Goal: Find specific page/section: Find specific page/section

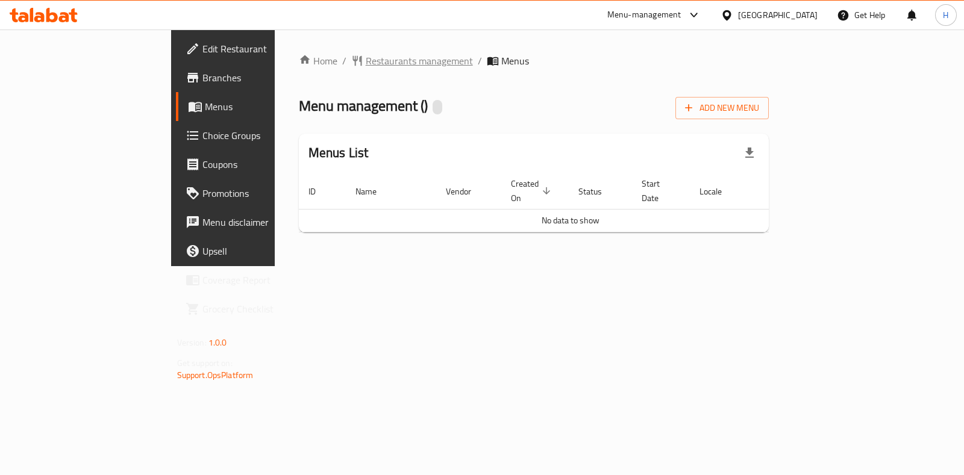
click at [366, 66] on span "Restaurants management" at bounding box center [419, 61] width 107 height 14
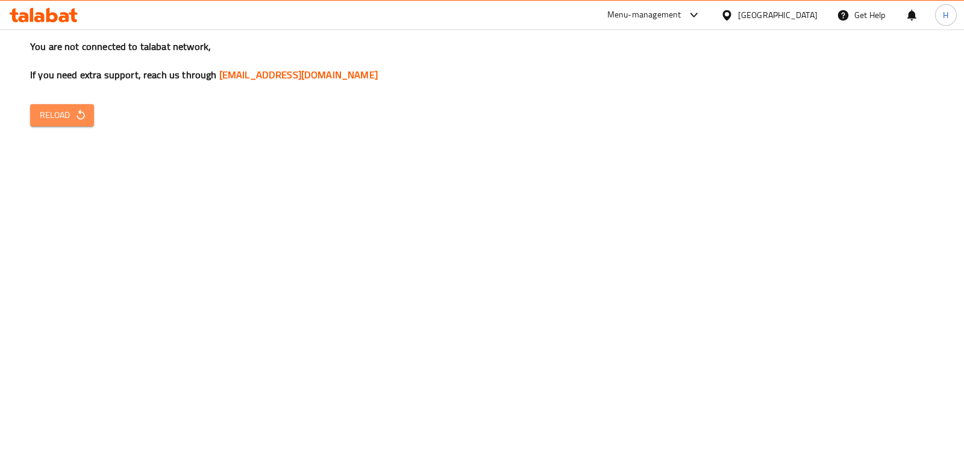
click at [81, 119] on icon "button" at bounding box center [81, 115] width 8 height 10
click at [75, 116] on icon "button" at bounding box center [81, 115] width 12 height 12
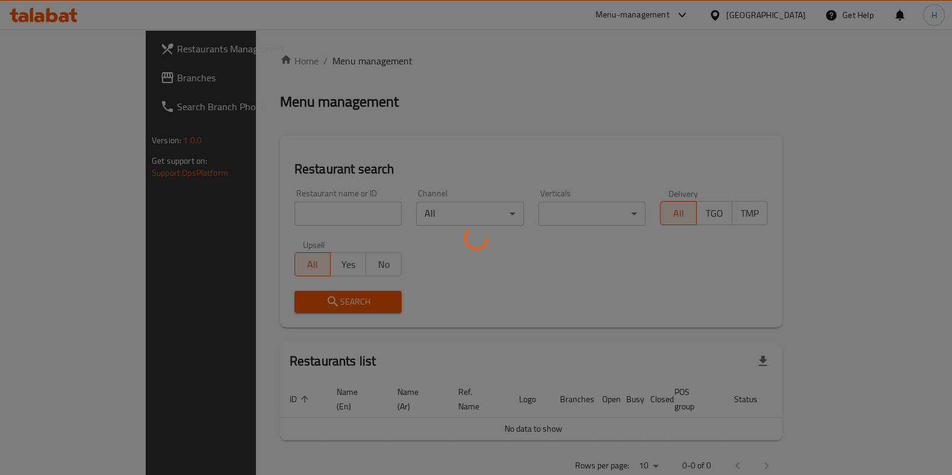
click at [249, 213] on div at bounding box center [476, 237] width 952 height 475
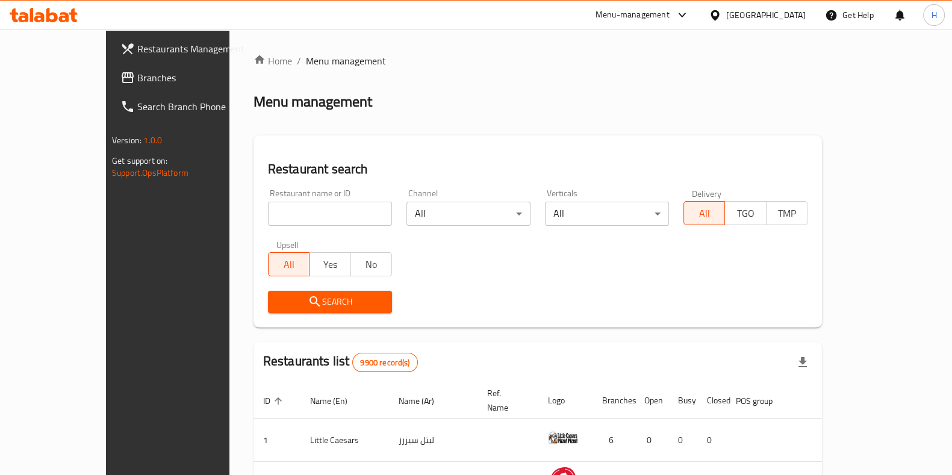
click at [268, 220] on input "search" at bounding box center [330, 214] width 124 height 24
paste input "Koshari Diyar Al Ezz"
type input "Koshari Diyar Al Ezz"
click button "Search" at bounding box center [330, 302] width 124 height 22
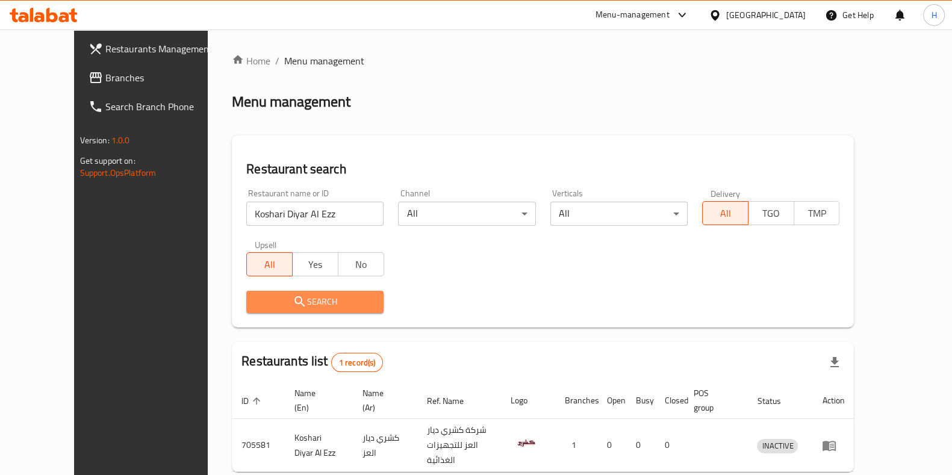
click at [280, 304] on span "Search" at bounding box center [315, 302] width 118 height 15
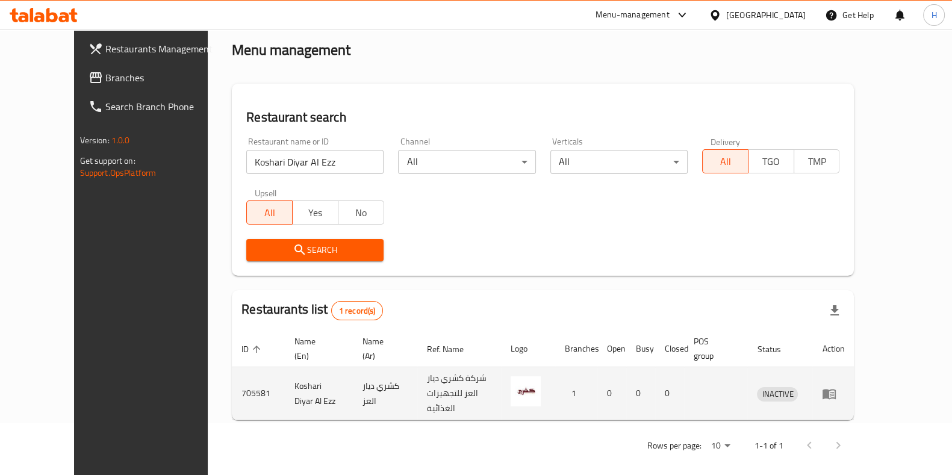
click at [836, 392] on icon "enhanced table" at bounding box center [829, 394] width 13 height 10
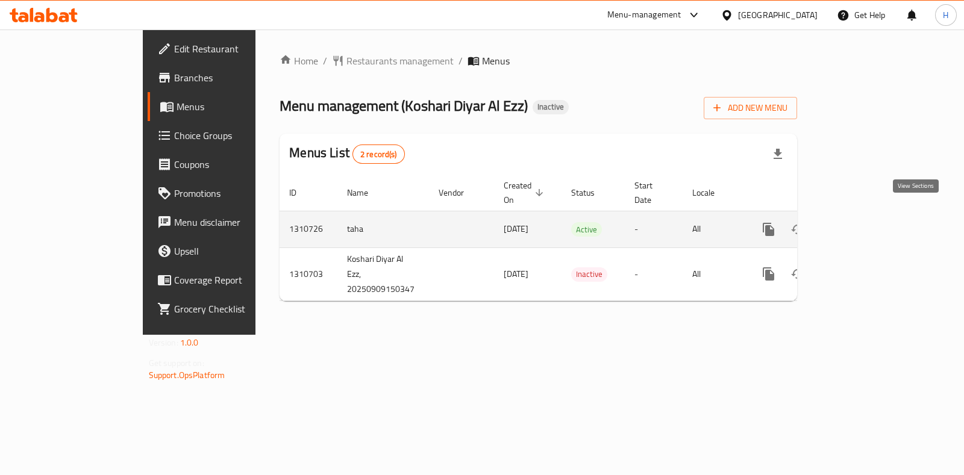
click at [863, 222] on icon "enhanced table" at bounding box center [855, 229] width 14 height 14
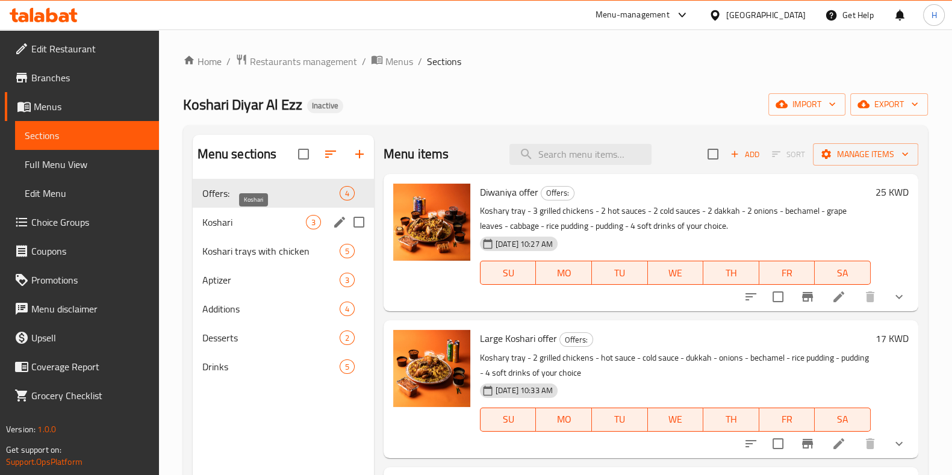
click at [247, 210] on div "Koshari 3" at bounding box center [283, 222] width 181 height 29
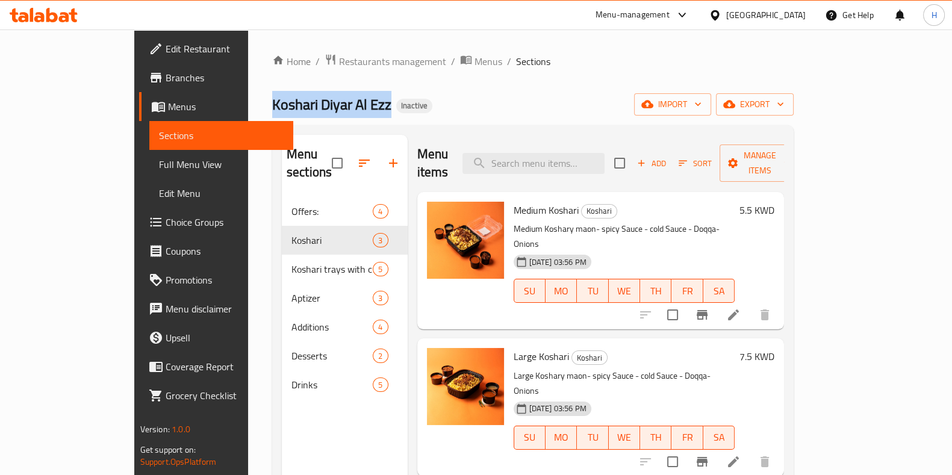
drag, startPoint x: 302, startPoint y: 107, endPoint x: 181, endPoint y: 106, distance: 121.7
click at [248, 106] on div "Home / Restaurants management / Menus / Sections Koshari Diyar Al Ezz Inactive …" at bounding box center [533, 337] width 570 height 614
copy span "Koshari Diyar Al Ezz"
click at [339, 61] on span "Restaurants management" at bounding box center [392, 61] width 107 height 14
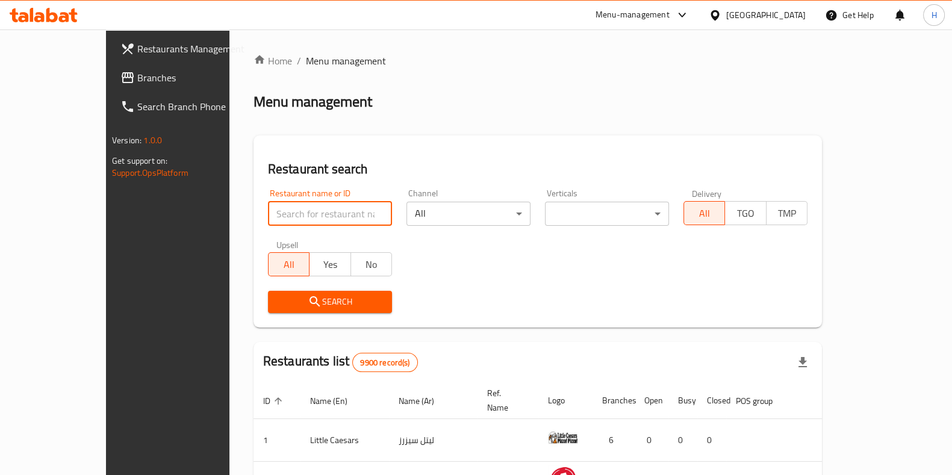
click at [269, 217] on input "search" at bounding box center [330, 214] width 124 height 24
type input "f"
type input "بيكرجي"
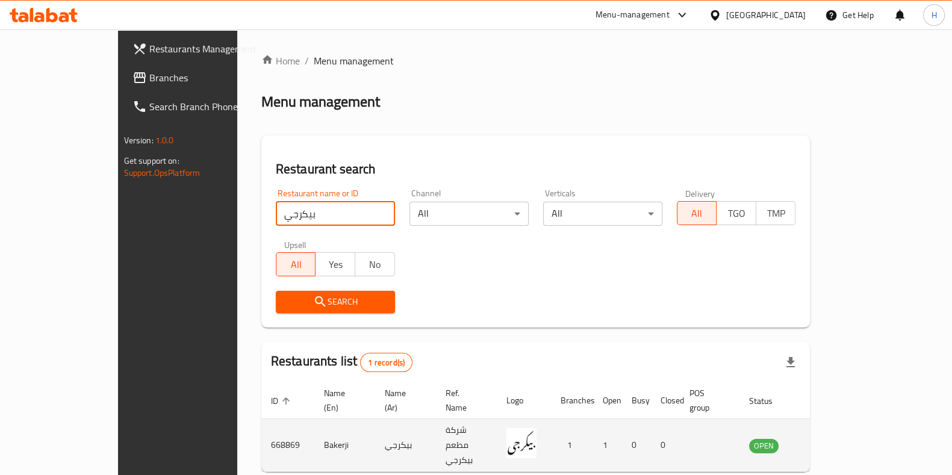
click at [845, 435] on td "enhanced table" at bounding box center [824, 445] width 42 height 53
click at [826, 441] on icon "enhanced table" at bounding box center [819, 446] width 13 height 10
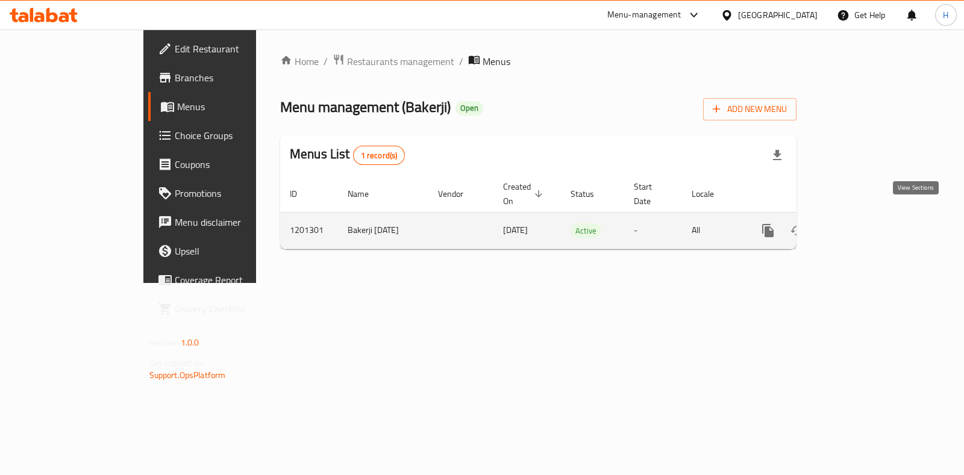
click at [862, 223] on icon "enhanced table" at bounding box center [855, 230] width 14 height 14
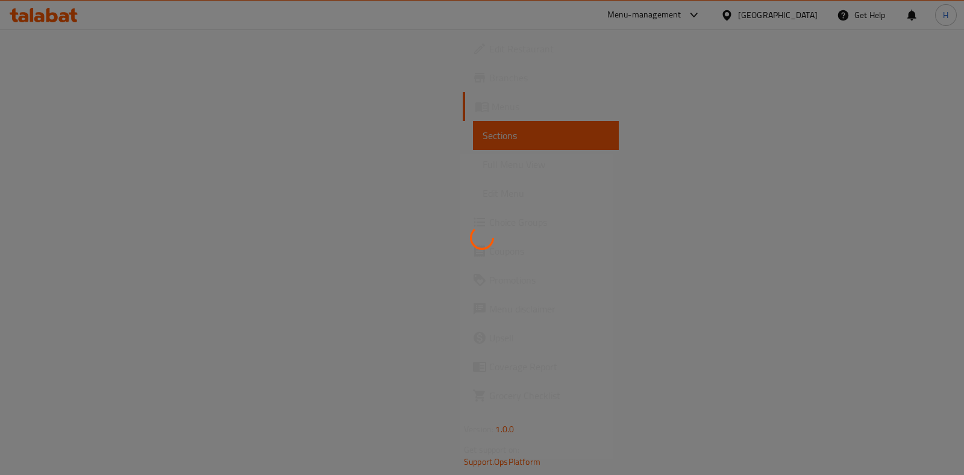
click at [86, 230] on div at bounding box center [482, 237] width 964 height 475
click at [69, 228] on div at bounding box center [482, 237] width 964 height 475
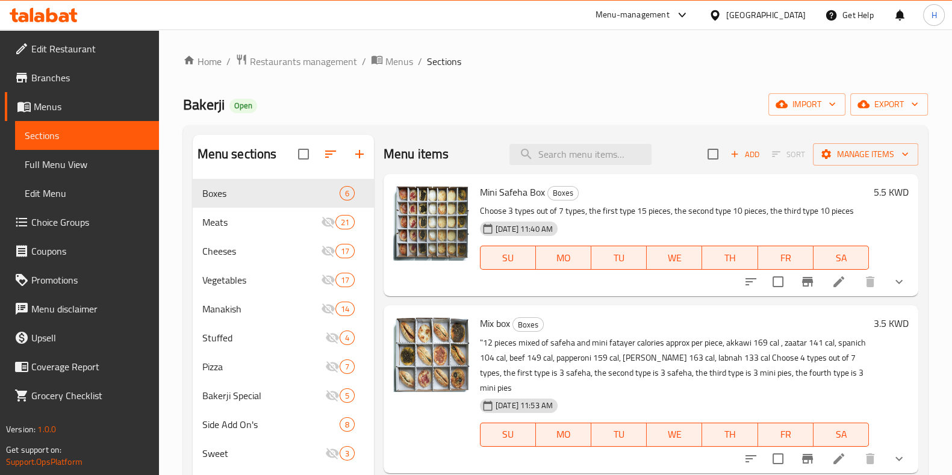
click at [87, 219] on span "Choice Groups" at bounding box center [90, 222] width 118 height 14
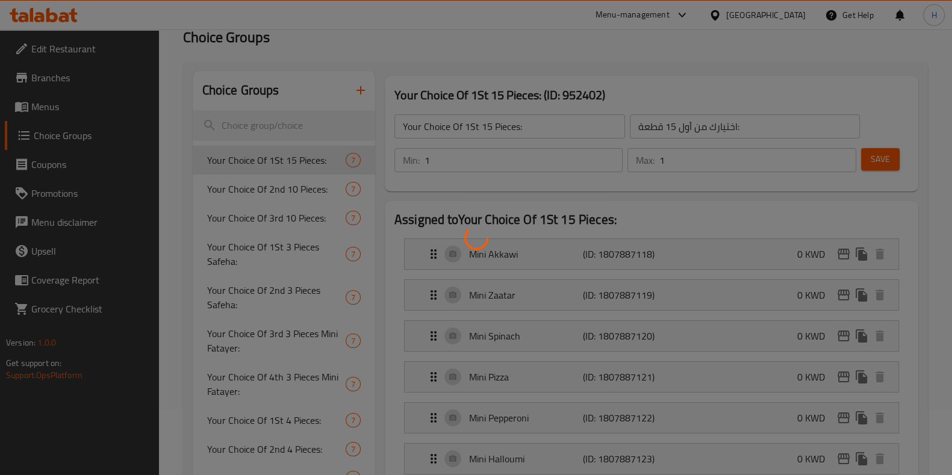
scroll to position [63, 0]
click at [41, 112] on div at bounding box center [476, 237] width 952 height 475
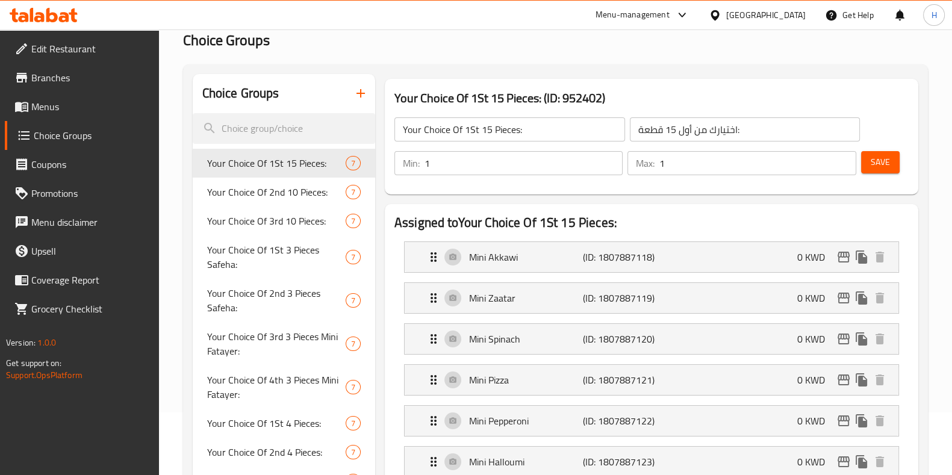
click at [37, 110] on div at bounding box center [476, 237] width 952 height 475
click at [37, 104] on span "Menus" at bounding box center [90, 106] width 118 height 14
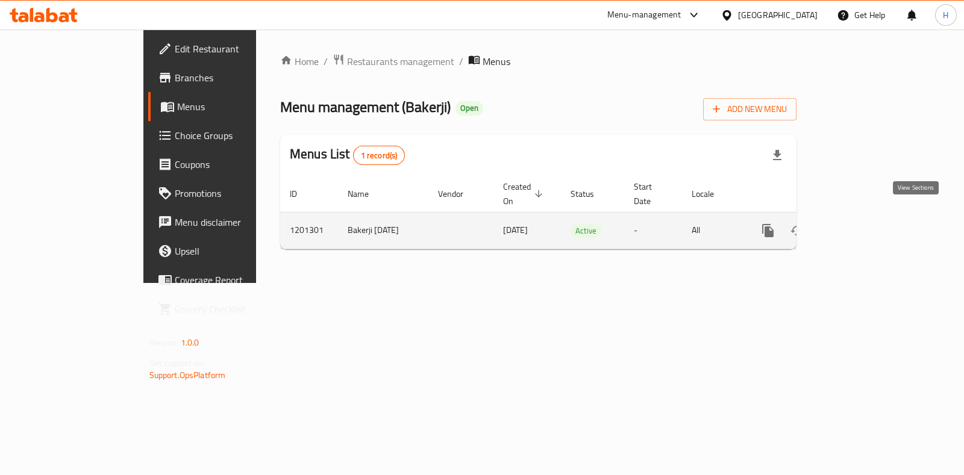
click at [862, 223] on icon "enhanced table" at bounding box center [855, 230] width 14 height 14
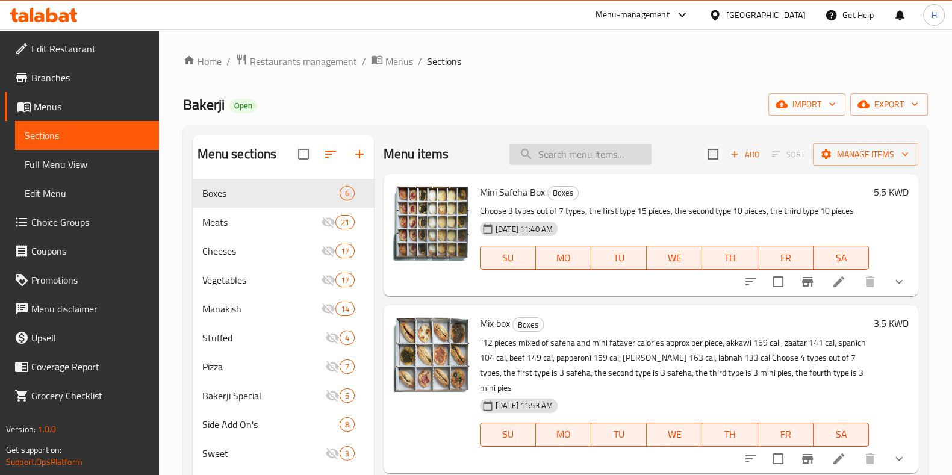
click at [534, 158] on input "search" at bounding box center [581, 154] width 142 height 21
paste input "Pide"
type input "Pide"
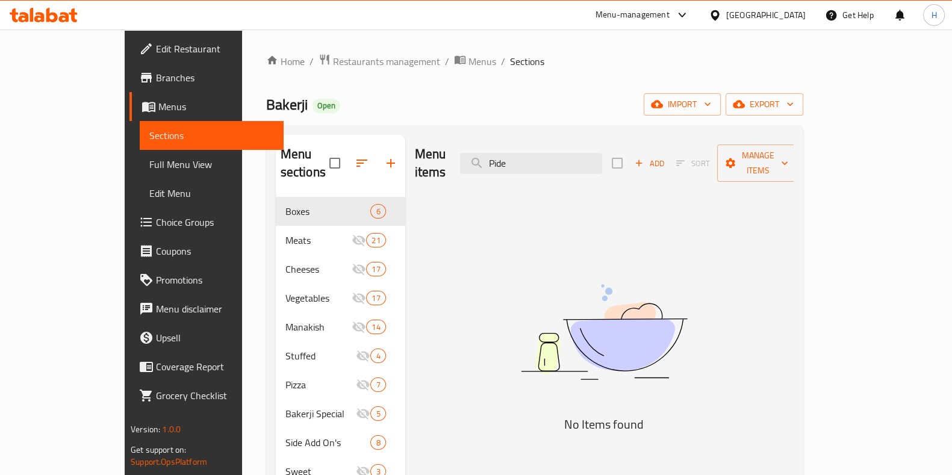
drag, startPoint x: 570, startPoint y: 158, endPoint x: 508, endPoint y: 164, distance: 62.3
click at [508, 164] on div "Menu items Pide Add Sort Manage items" at bounding box center [604, 163] width 379 height 57
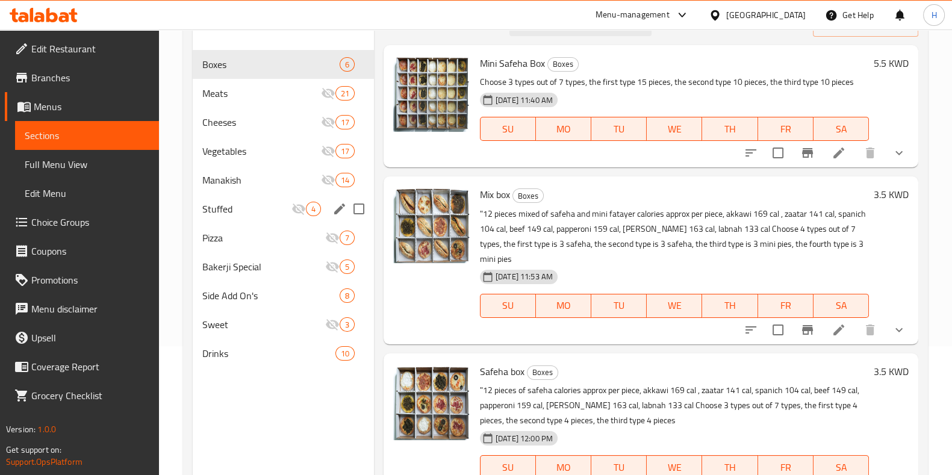
scroll to position [129, 0]
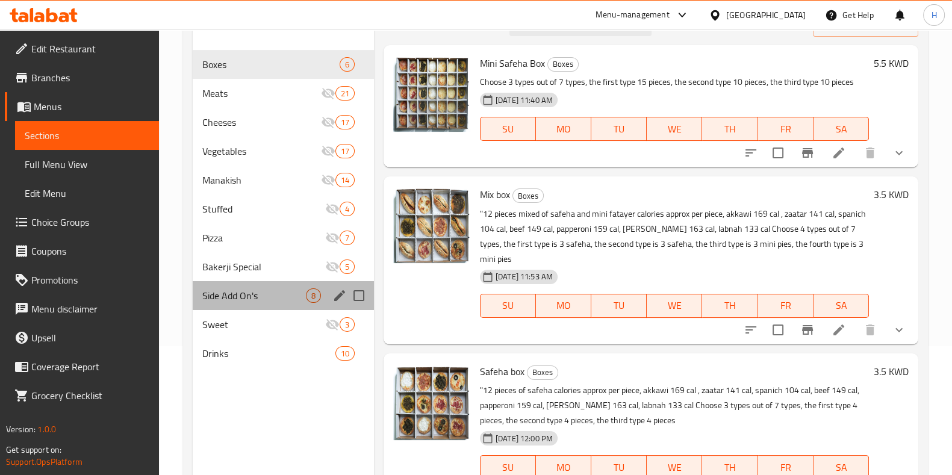
click at [270, 302] on div "Side Add On's 8" at bounding box center [283, 295] width 181 height 29
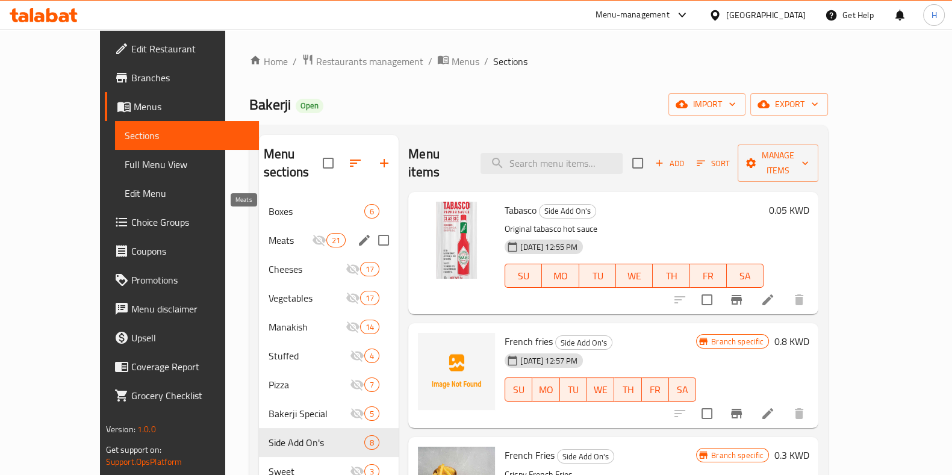
click at [269, 233] on span "Meats" at bounding box center [290, 240] width 43 height 14
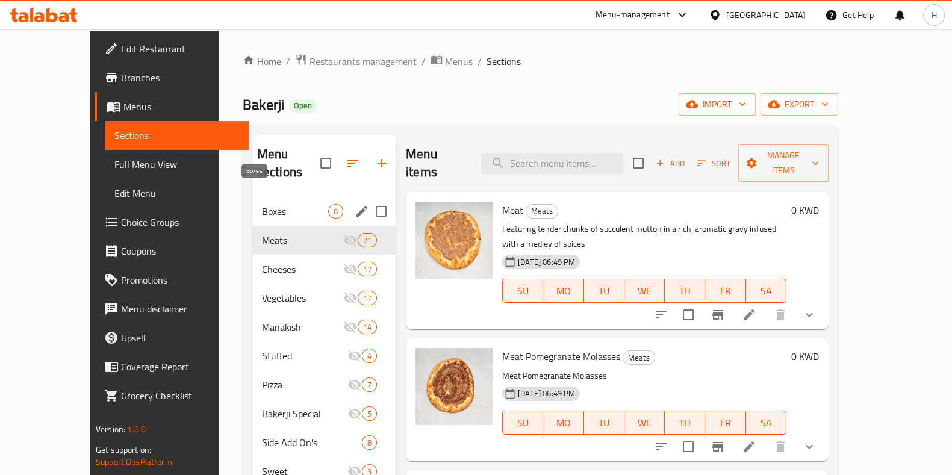
click at [262, 204] on span "Boxes" at bounding box center [295, 211] width 66 height 14
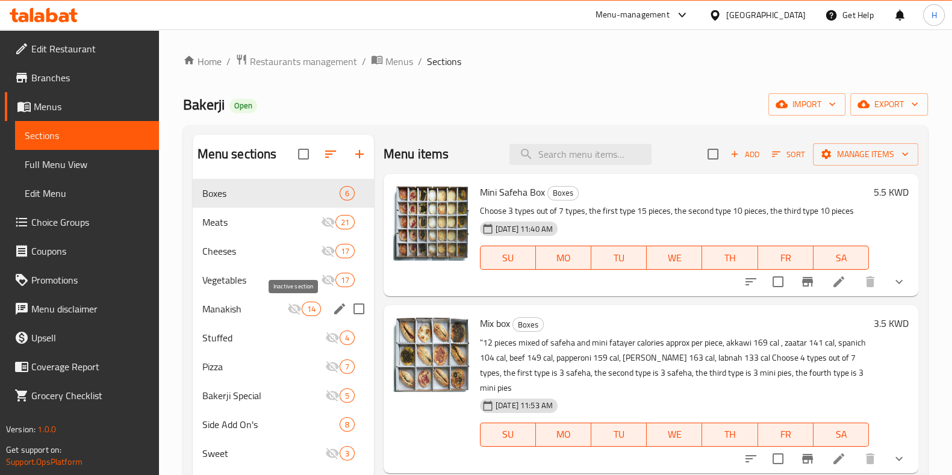
scroll to position [14, 0]
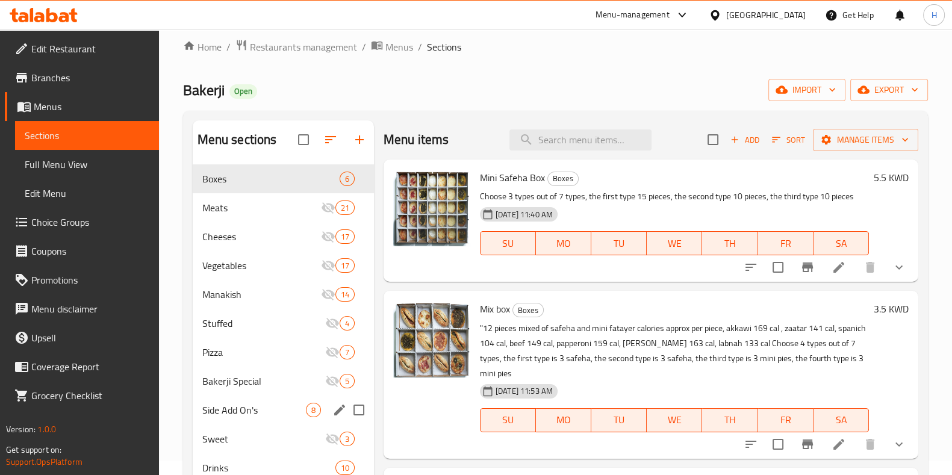
click at [262, 416] on span "Side Add On's" at bounding box center [254, 410] width 104 height 14
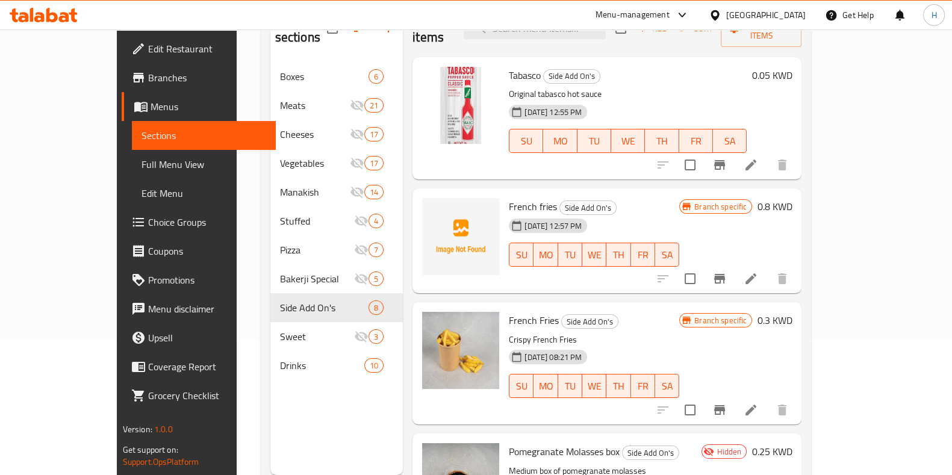
scroll to position [135, 0]
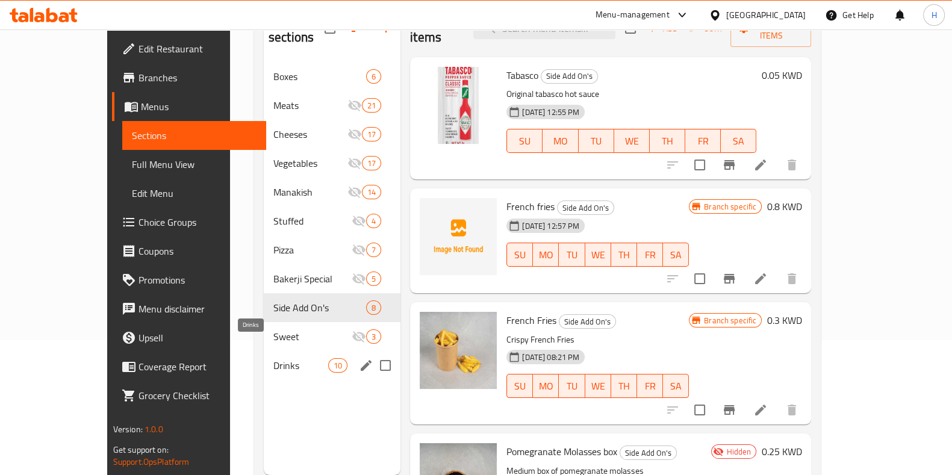
click at [273, 358] on span "Drinks" at bounding box center [300, 365] width 55 height 14
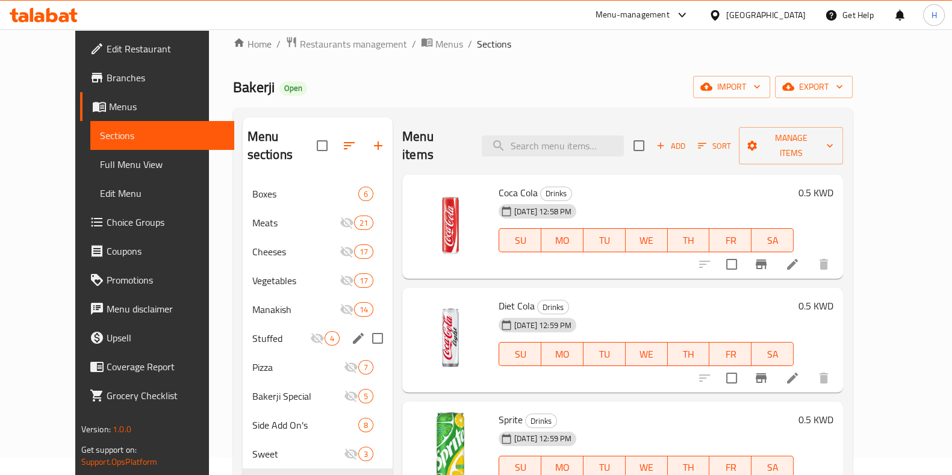
scroll to position [16, 0]
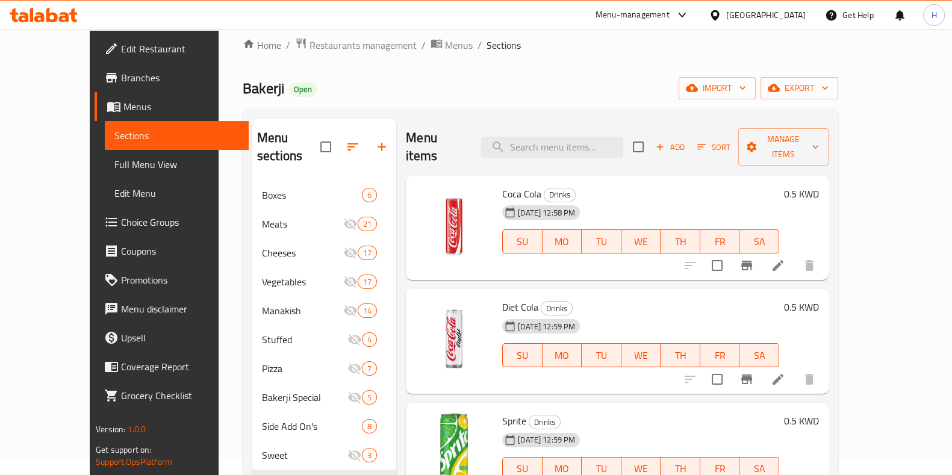
click at [243, 87] on span "Bakerji" at bounding box center [264, 88] width 42 height 27
copy span "Bakerji"
click at [331, 38] on span "Restaurants management" at bounding box center [363, 45] width 107 height 14
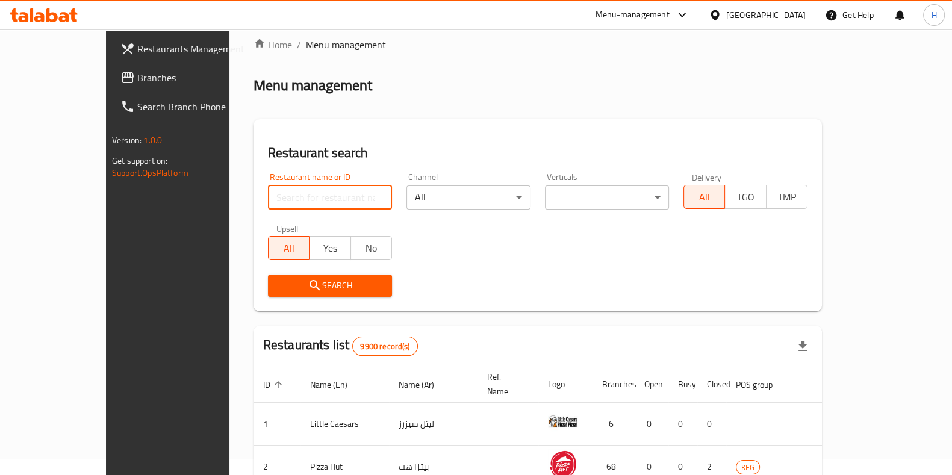
click at [268, 199] on input "search" at bounding box center [330, 198] width 124 height 24
paste input "Bakerji"
type input "Bakerji"
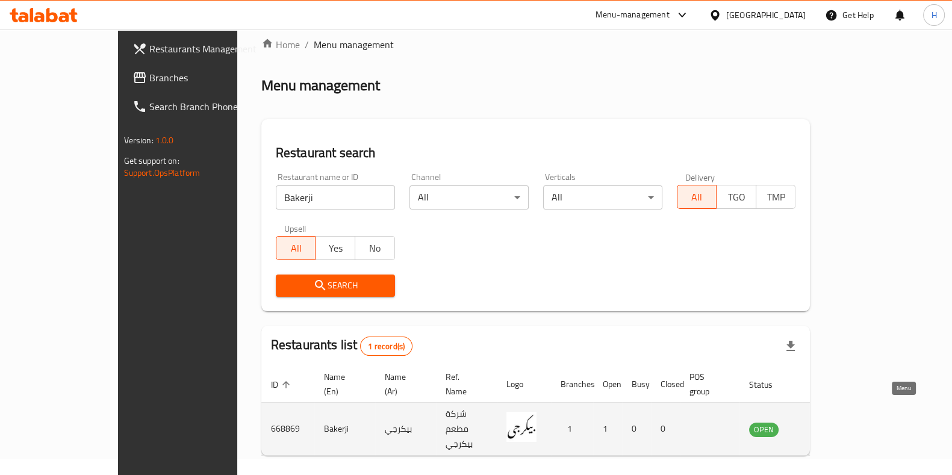
click at [825, 428] on icon "enhanced table" at bounding box center [822, 430] width 4 height 5
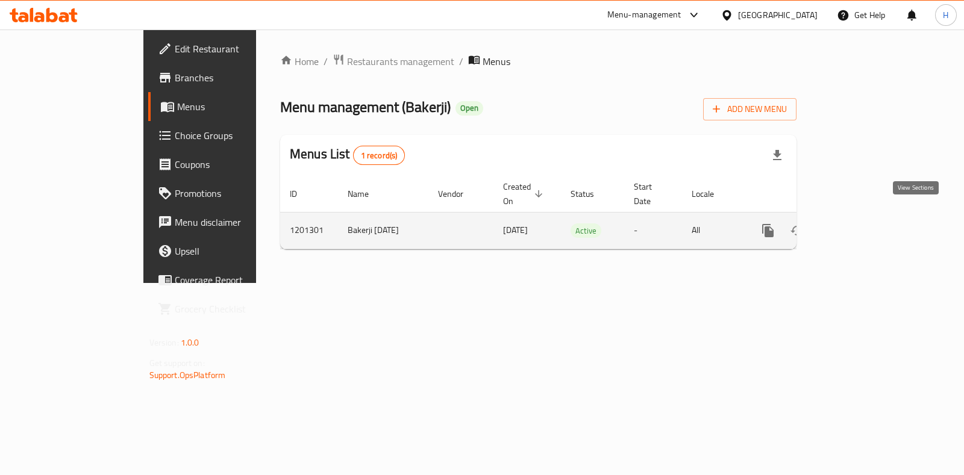
click at [862, 223] on icon "enhanced table" at bounding box center [855, 230] width 14 height 14
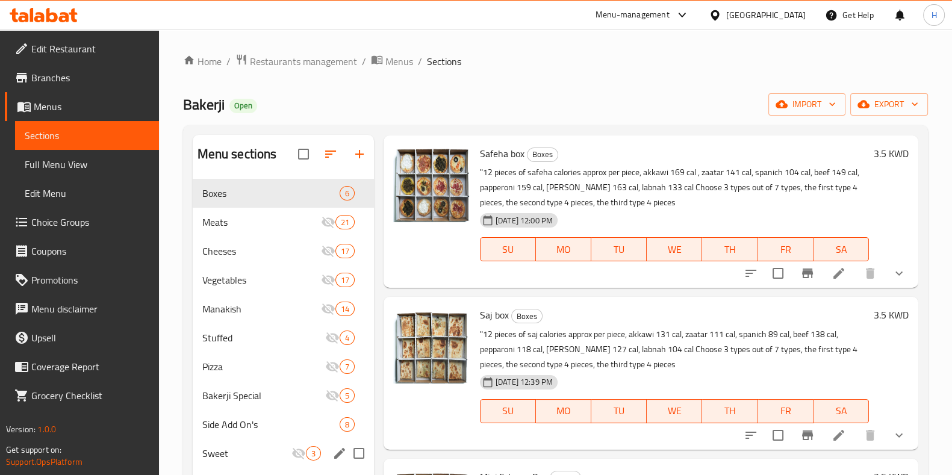
scroll to position [84, 0]
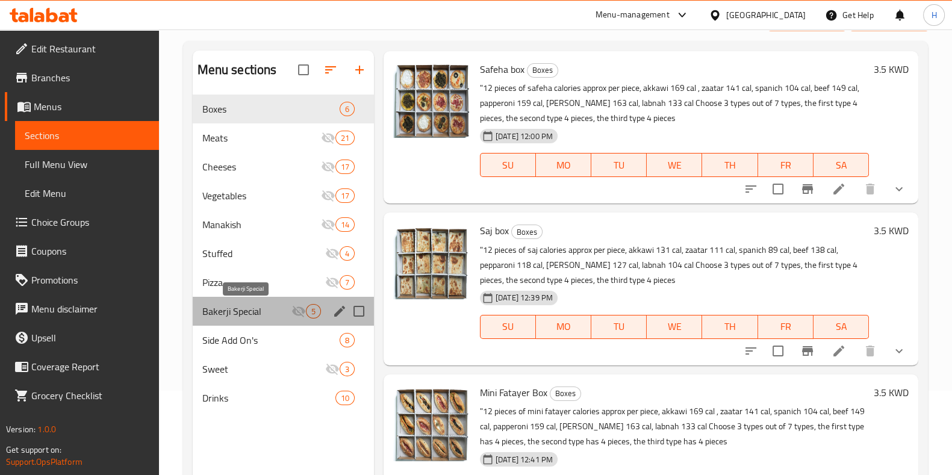
click at [271, 314] on span "Bakerji Special" at bounding box center [246, 311] width 89 height 14
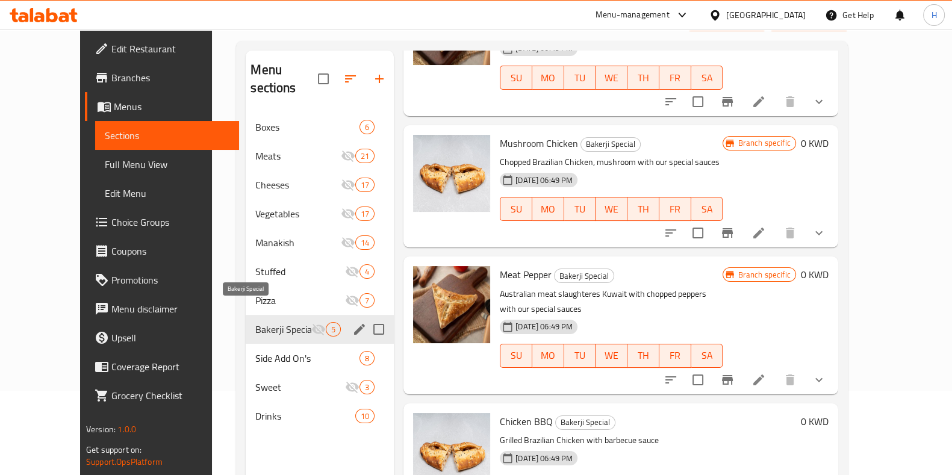
scroll to position [212, 0]
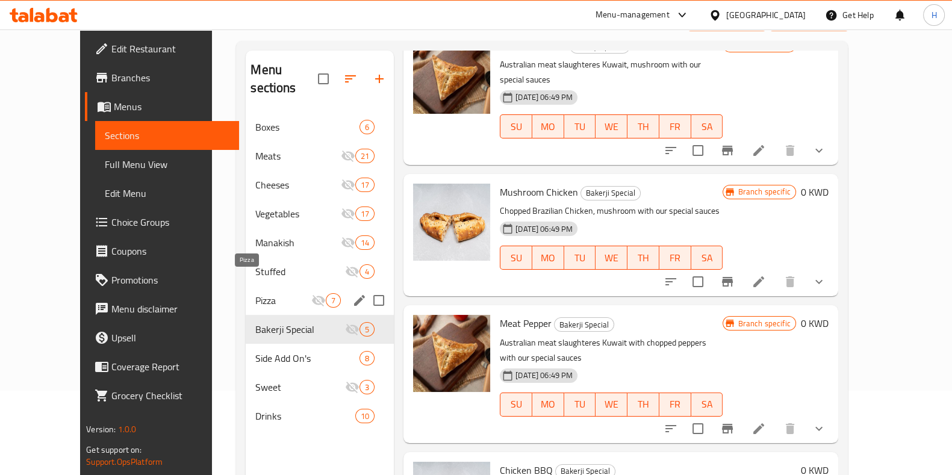
click at [273, 293] on span "Pizza" at bounding box center [283, 300] width 56 height 14
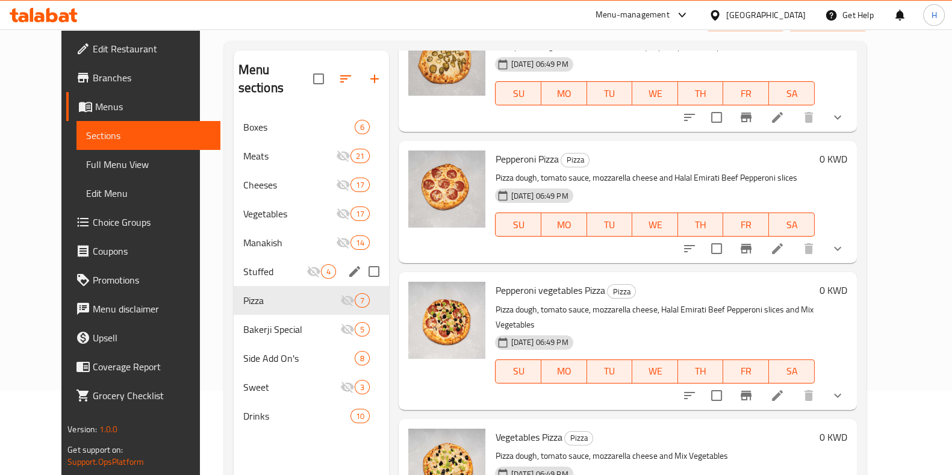
click at [248, 261] on div "Stuffed 4" at bounding box center [312, 271] width 156 height 29
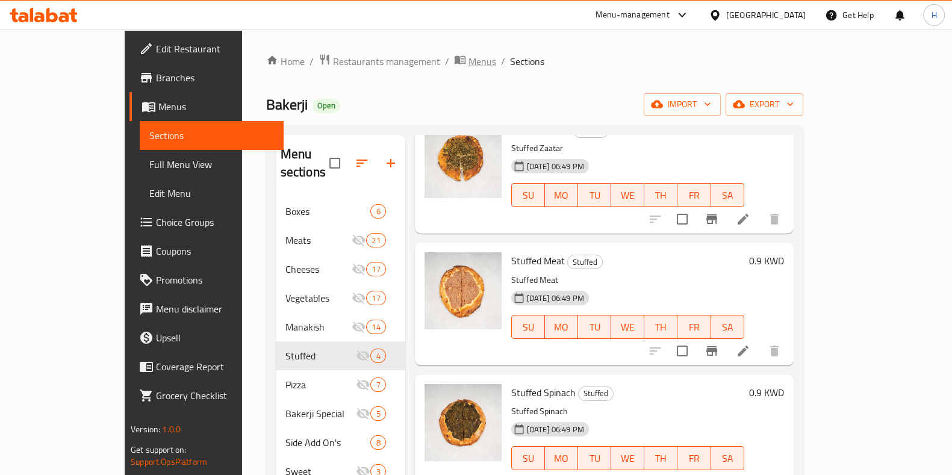
click at [469, 58] on span "Menus" at bounding box center [483, 61] width 28 height 14
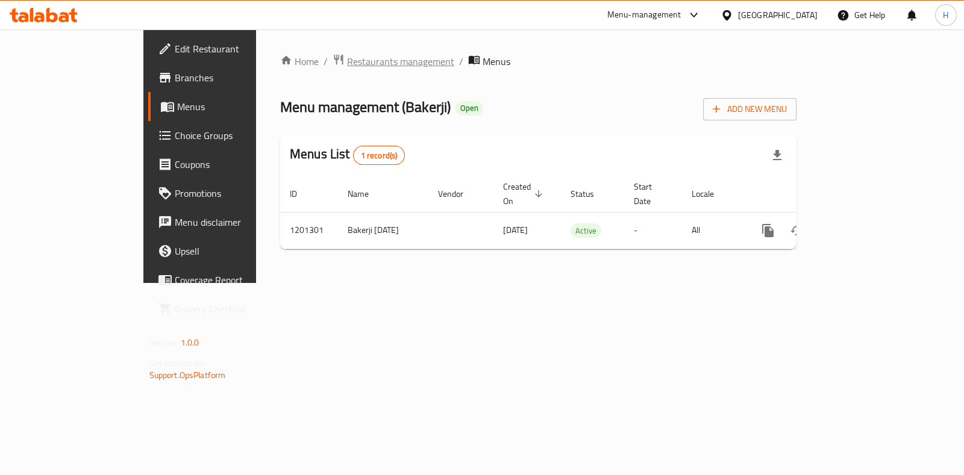
click at [347, 59] on span "Restaurants management" at bounding box center [400, 61] width 107 height 14
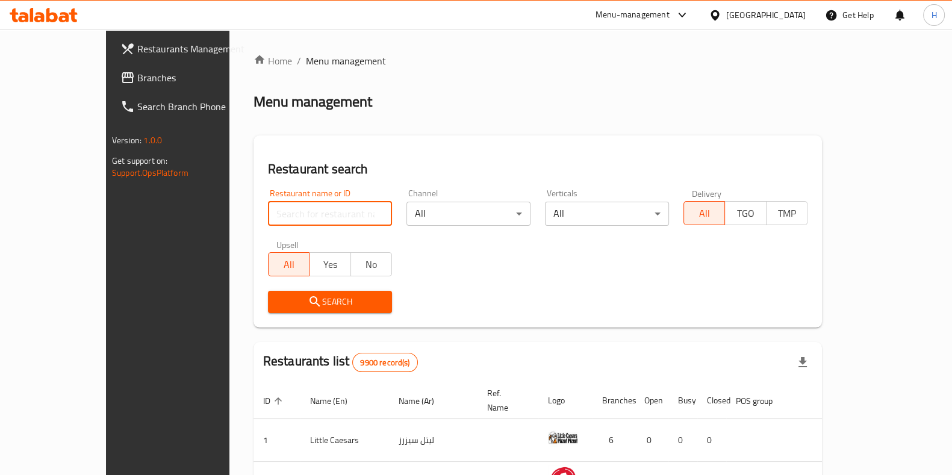
click at [271, 218] on input "search" at bounding box center [330, 214] width 124 height 24
paste input "Bakerji"
type input "Bakerji"
click button "Search" at bounding box center [330, 302] width 124 height 22
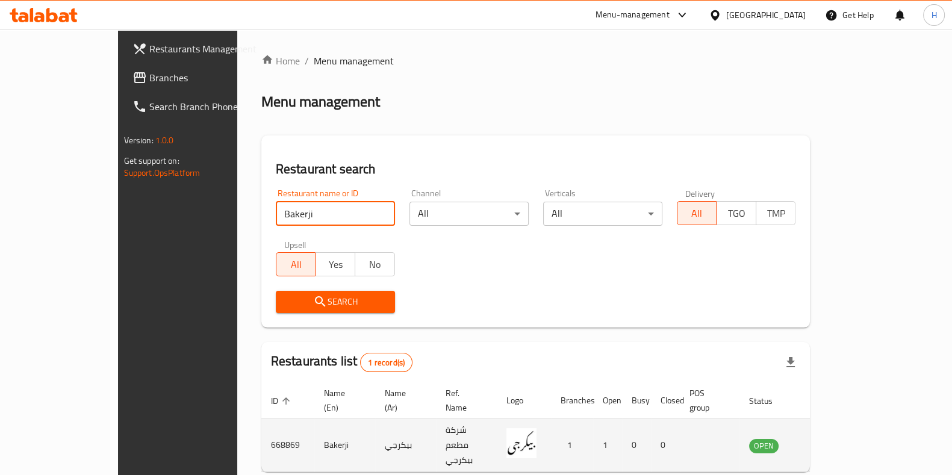
click at [827, 439] on icon "enhanced table" at bounding box center [820, 446] width 14 height 14
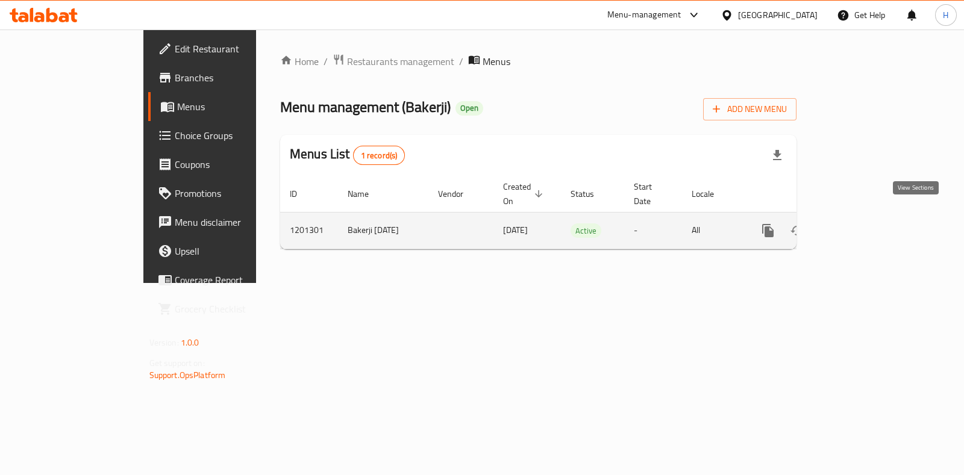
click at [862, 223] on icon "enhanced table" at bounding box center [855, 230] width 14 height 14
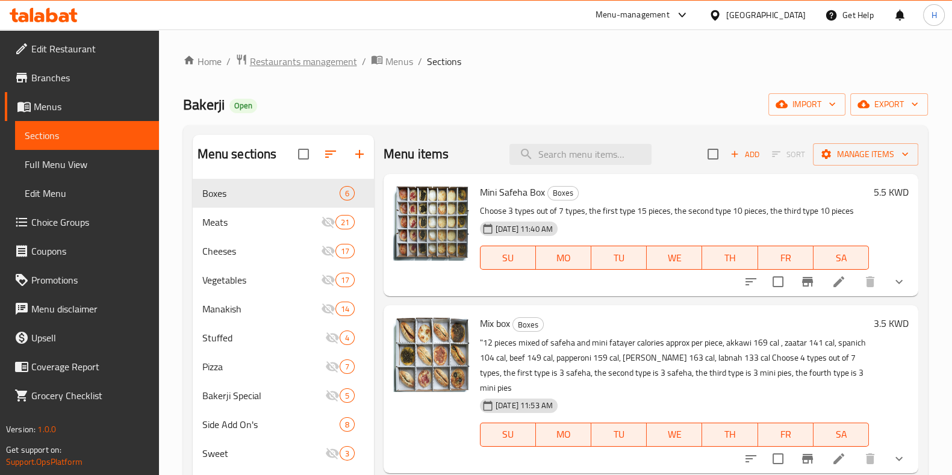
click at [309, 64] on span "Restaurants management" at bounding box center [303, 61] width 107 height 14
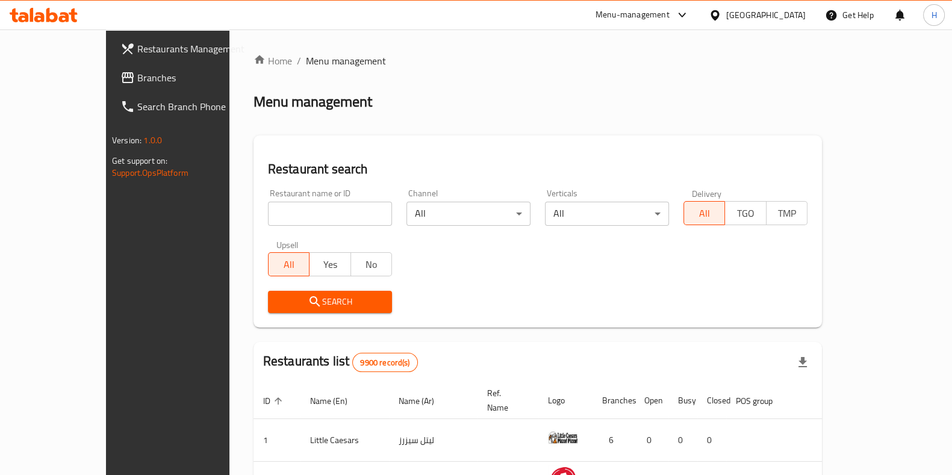
click at [263, 229] on div at bounding box center [476, 237] width 952 height 475
click at [268, 221] on input "search" at bounding box center [330, 214] width 124 height 24
type input "v"
click button "Search" at bounding box center [330, 302] width 124 height 22
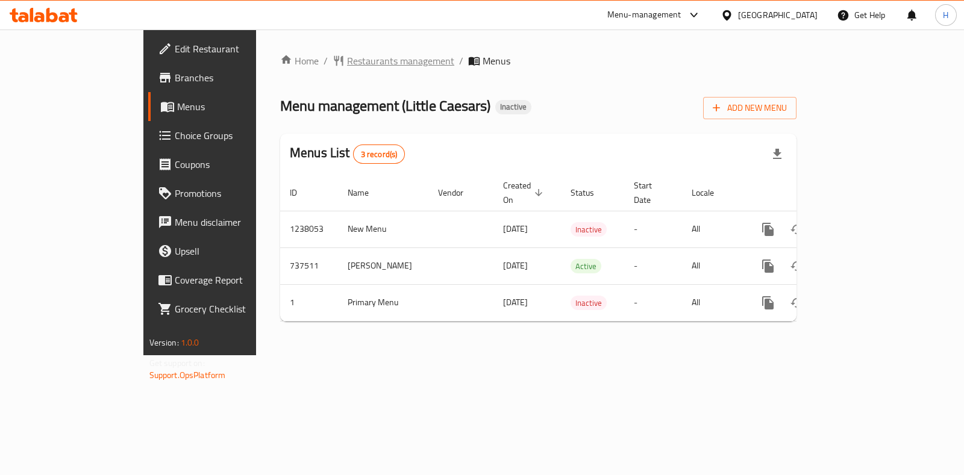
click at [347, 57] on span "Restaurants management" at bounding box center [400, 61] width 107 height 14
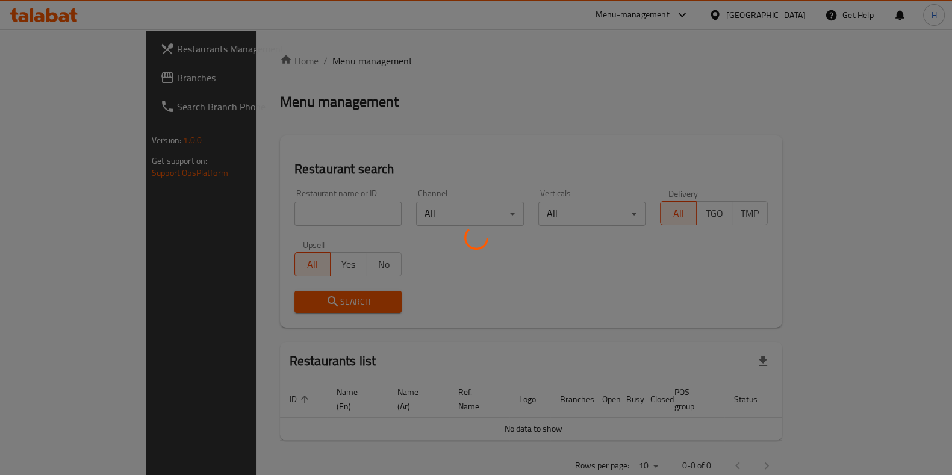
click at [259, 216] on div at bounding box center [476, 237] width 952 height 475
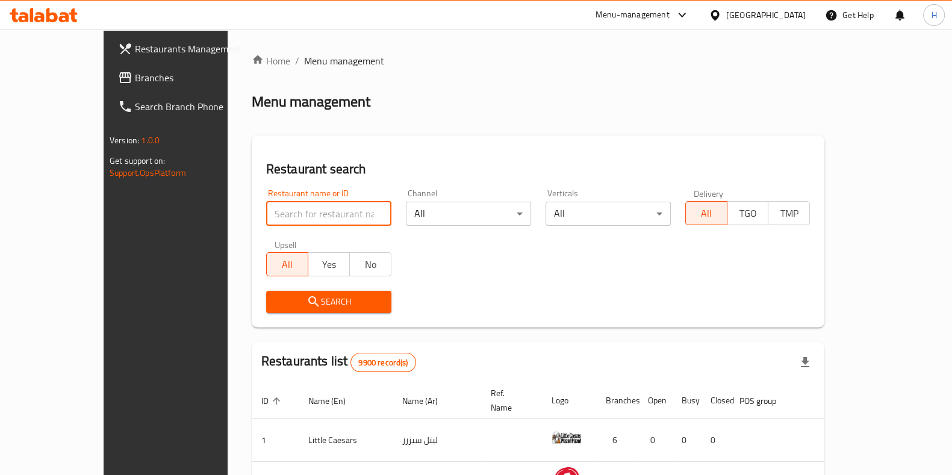
click at [266, 215] on input "search" at bounding box center [328, 214] width 125 height 24
paste input "Koshari Diyar Al Ezz"
type input "Koshari Diyar Al Ezz"
click button "Search" at bounding box center [328, 302] width 125 height 22
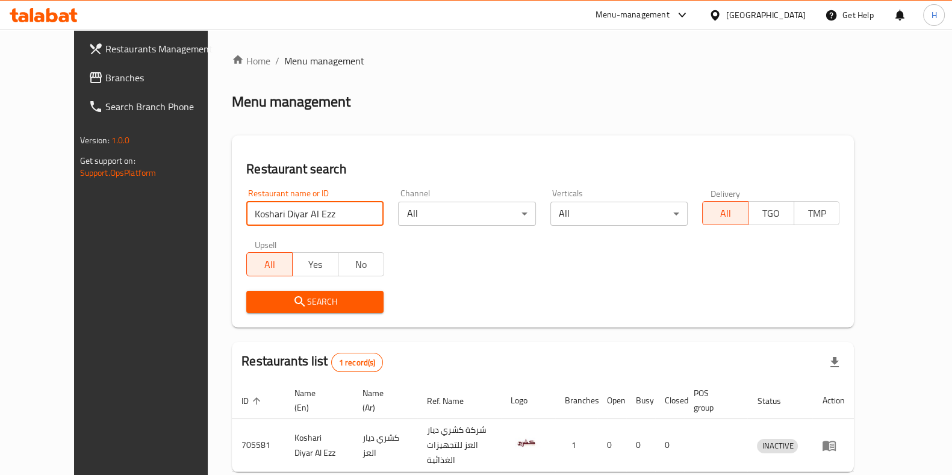
scroll to position [52, 0]
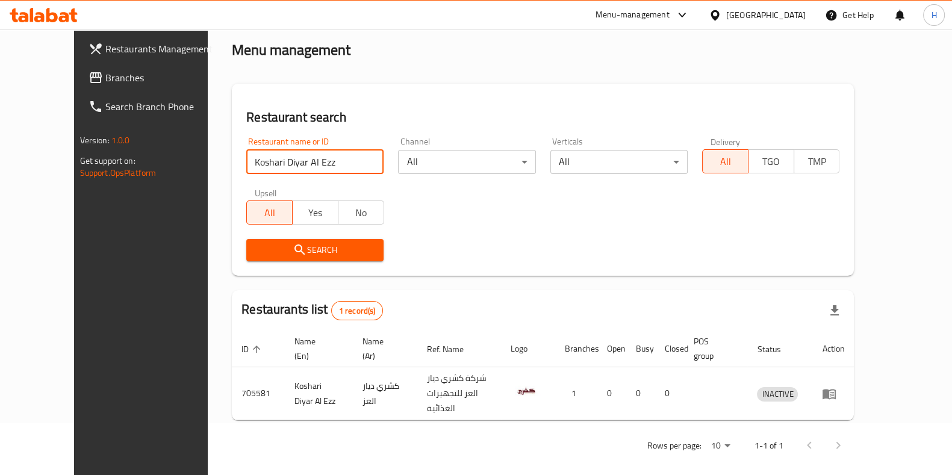
click at [670, 10] on div "Menu-management" at bounding box center [633, 15] width 74 height 14
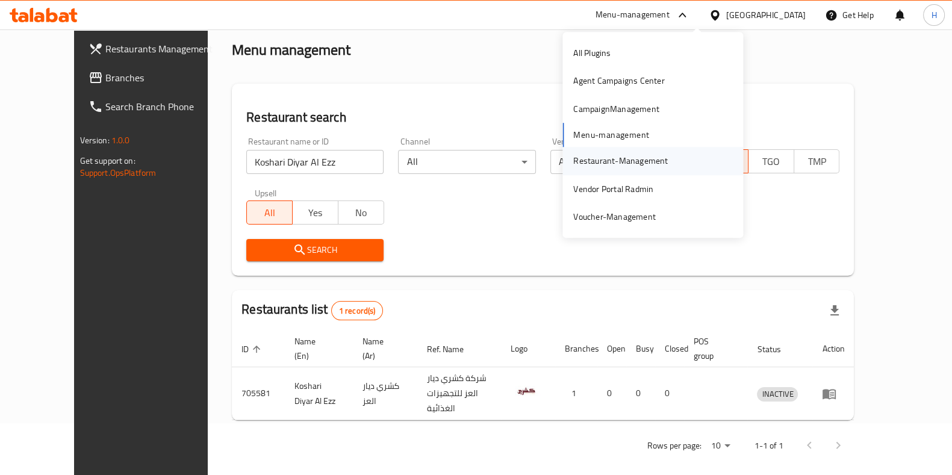
click at [611, 160] on div "Restaurant-Management" at bounding box center [620, 160] width 95 height 13
